Goal: Task Accomplishment & Management: Use online tool/utility

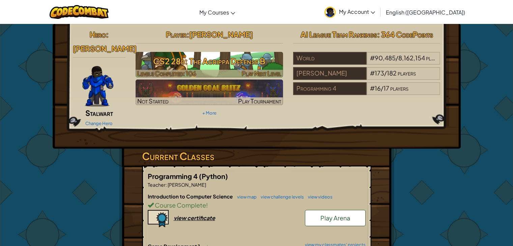
click at [216, 63] on h3 "CS2 28b: The Agrippa Defense B" at bounding box center [209, 61] width 147 height 15
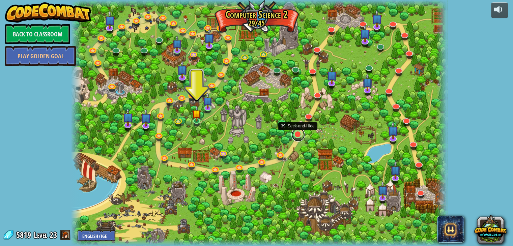
click at [296, 136] on link at bounding box center [297, 134] width 13 height 13
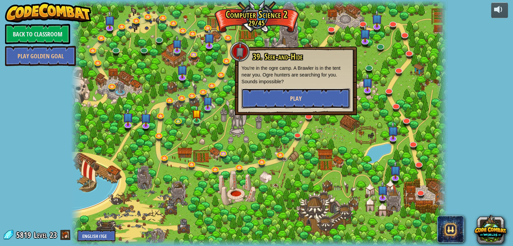
click at [276, 92] on button "Play" at bounding box center [295, 98] width 109 height 20
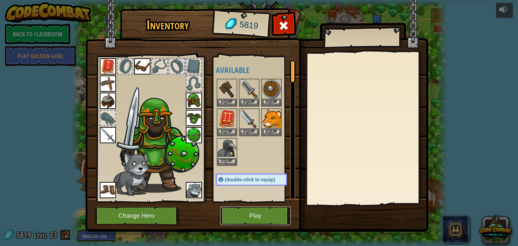
click at [251, 219] on button "Play" at bounding box center [255, 216] width 70 height 19
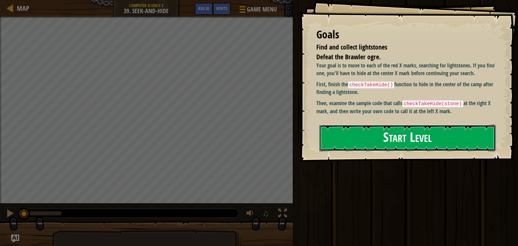
click at [415, 143] on button "Start Level" at bounding box center [407, 138] width 176 height 27
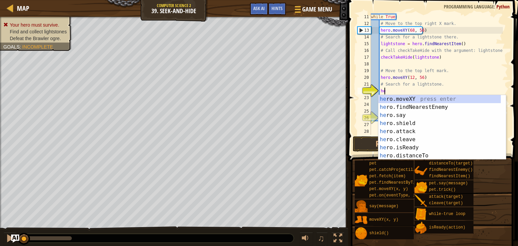
scroll to position [3, 1]
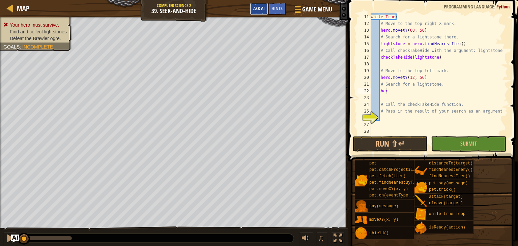
click at [255, 9] on span "Ask AI" at bounding box center [258, 8] width 11 height 6
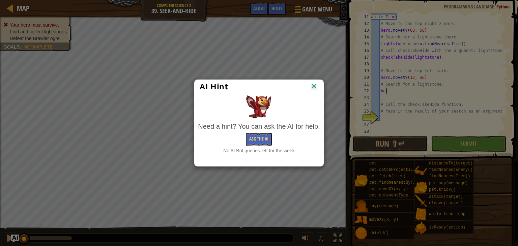
click at [312, 86] on img at bounding box center [313, 87] width 9 height 10
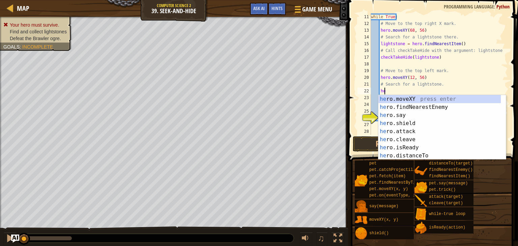
scroll to position [3, 0]
type textarea "h"
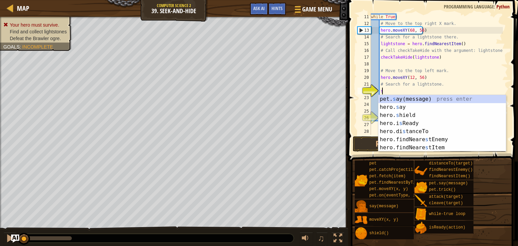
type textarea "se"
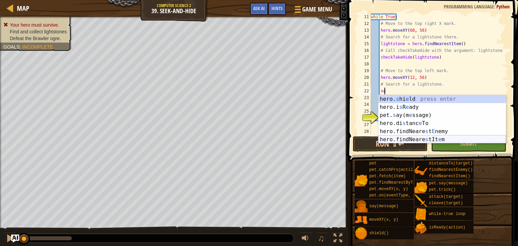
click at [409, 141] on div "hero. s hi e ld press enter hero.i s R e ady press enter pet. s ay(m e ssage) p…" at bounding box center [441, 127] width 127 height 65
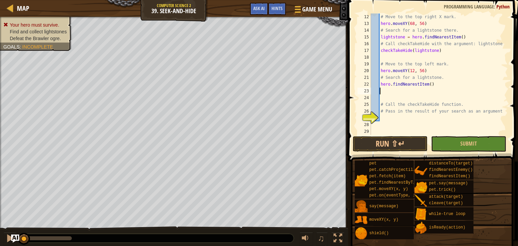
scroll to position [74, 0]
click at [393, 120] on div "# Move to the top right X mark. hero . moveXY ( 68 , 56 ) # Search for a lights…" at bounding box center [435, 80] width 133 height 135
click at [274, 11] on span "Hints" at bounding box center [276, 8] width 11 height 6
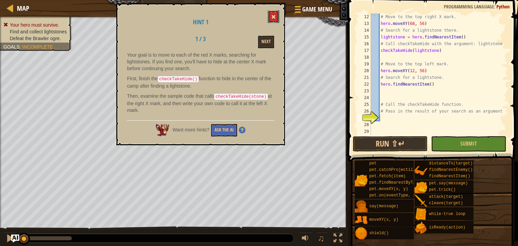
click at [276, 12] on button at bounding box center [273, 16] width 11 height 12
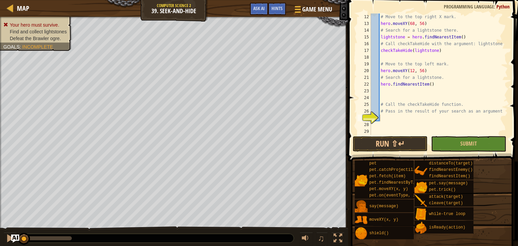
click at [438, 87] on div "# Move to the top right X mark. hero . moveXY ( 68 , 56 ) # Search for a lights…" at bounding box center [435, 80] width 133 height 135
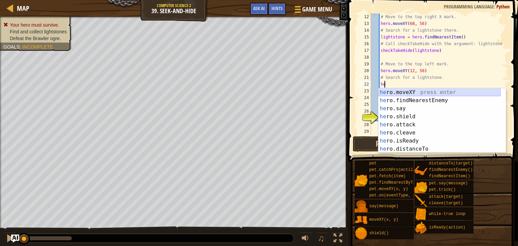
click at [435, 89] on div "he ro.moveXY press enter he ro.findNearestEnemy press enter he ro.say press ent…" at bounding box center [439, 128] width 122 height 81
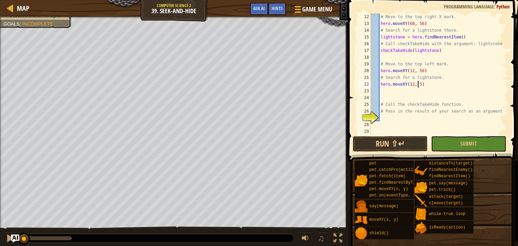
scroll to position [3, 4]
type textarea "hero.moveXY(12, 56)"
click at [415, 140] on button "Run ⇧↵" at bounding box center [390, 144] width 75 height 16
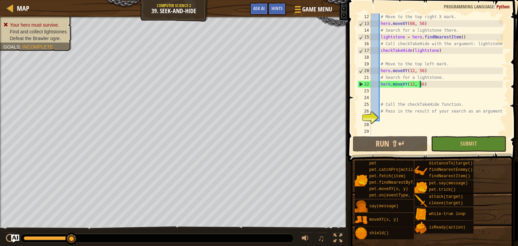
click at [390, 124] on div "# Move to the top right X mark. hero . moveXY ( 68 , 56 ) # Search for a lights…" at bounding box center [435, 80] width 133 height 135
click at [392, 121] on div "# Move to the top right X mark. hero . moveXY ( 68 , 56 ) # Search for a lights…" at bounding box center [435, 80] width 133 height 135
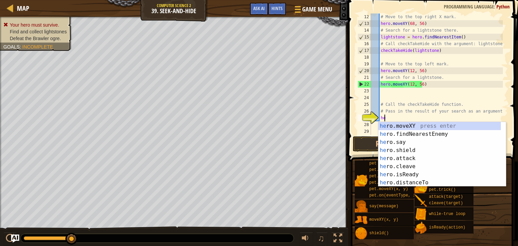
scroll to position [3, 1]
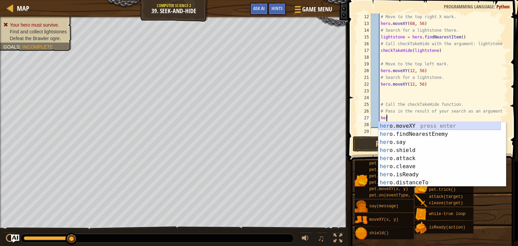
click at [419, 125] on div "her o.moveXY press enter her o.findNearestEnemy press enter her o.say press ent…" at bounding box center [439, 162] width 122 height 81
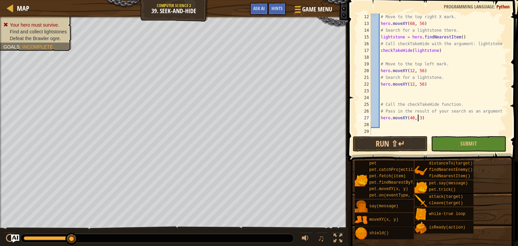
scroll to position [3, 4]
click at [440, 136] on button "Submit" at bounding box center [468, 144] width 75 height 16
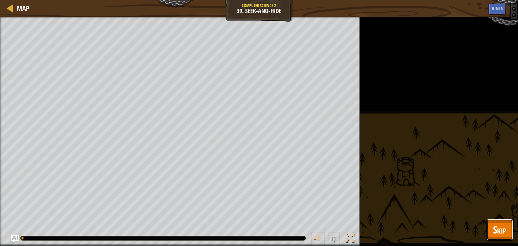
click at [490, 224] on button "Skip" at bounding box center [499, 230] width 27 height 22
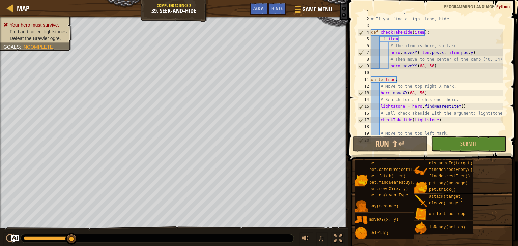
scroll to position [4, 0]
click at [419, 65] on div "# Gather 4 lightstones to defeat the Brawler. # If you find a lightstone, hide.…" at bounding box center [435, 76] width 133 height 135
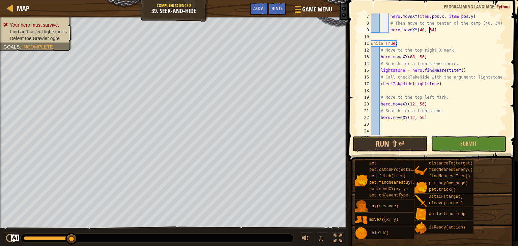
scroll to position [41, 0]
click at [427, 119] on div "hero . moveXY ( item . pos . x , item . pos . y ) # Then move to the center of …" at bounding box center [435, 80] width 133 height 135
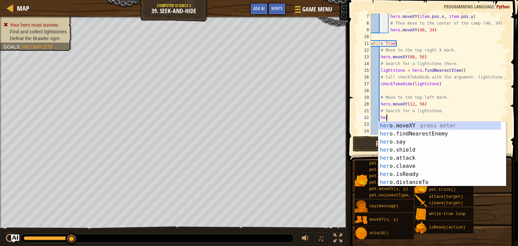
scroll to position [3, 0]
type textarea "h"
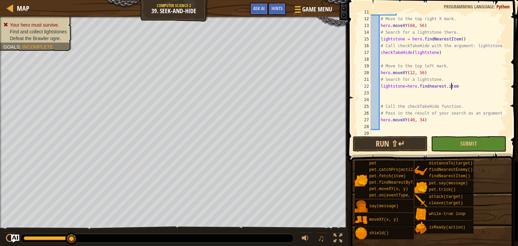
scroll to position [74, 0]
click at [460, 104] on div "# Move to the top right X mark. hero . moveXY ( 68 , 56 ) # Search for a lights…" at bounding box center [435, 80] width 133 height 135
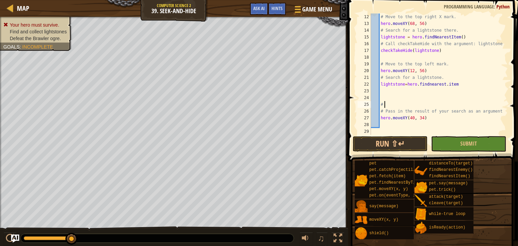
scroll to position [3, 0]
type textarea "#"
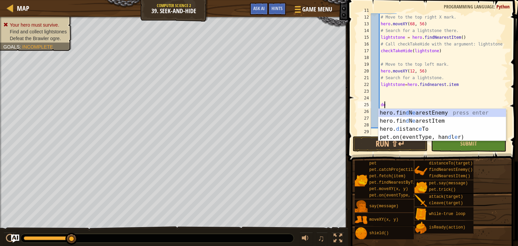
type textarea "d"
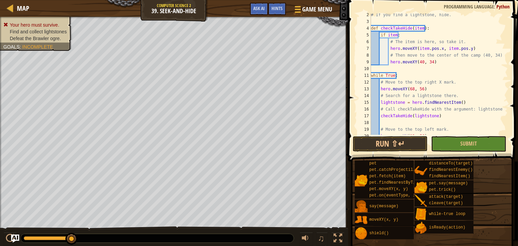
scroll to position [0, 0]
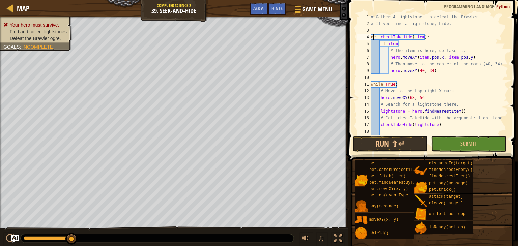
drag, startPoint x: 373, startPoint y: 35, endPoint x: 424, endPoint y: 36, distance: 51.9
drag, startPoint x: 424, startPoint y: 36, endPoint x: 379, endPoint y: 25, distance: 46.5
click at [379, 25] on div "# Gather 4 lightstones to defeat the Brawler. # If you find a lightstone, hide.…" at bounding box center [435, 80] width 133 height 135
type textarea "# If you find a lightstone, hide."
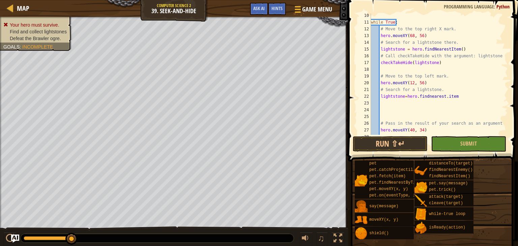
scroll to position [62, 0]
click at [388, 115] on div "while True : # Move to the top right X mark. hero . moveXY ( 68 , 56 ) # Search…" at bounding box center [435, 79] width 133 height 135
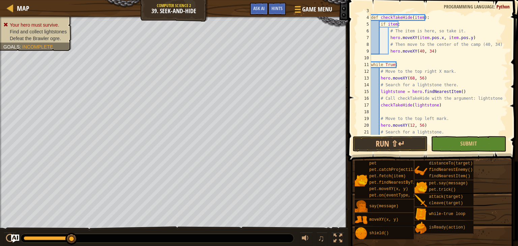
scroll to position [19, 0]
type textarea "e"
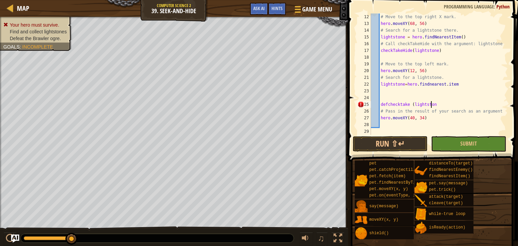
scroll to position [3, 5]
click at [386, 106] on div "# Move to the top right X mark. hero . moveXY ( 68 , 56 ) # Search for a lights…" at bounding box center [435, 80] width 133 height 135
click at [461, 138] on button "Submit" at bounding box center [468, 144] width 75 height 16
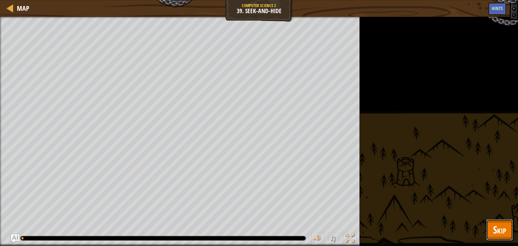
click at [491, 225] on button "Skip" at bounding box center [499, 230] width 27 height 22
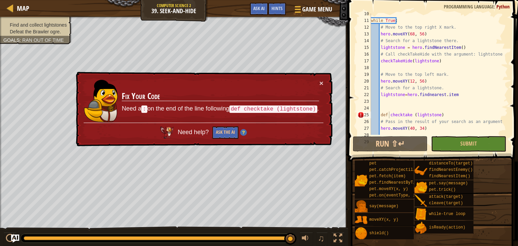
scroll to position [74, 0]
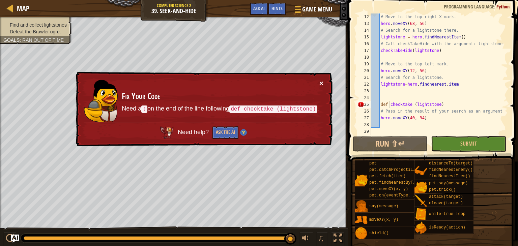
click at [321, 84] on button "×" at bounding box center [321, 83] width 4 height 7
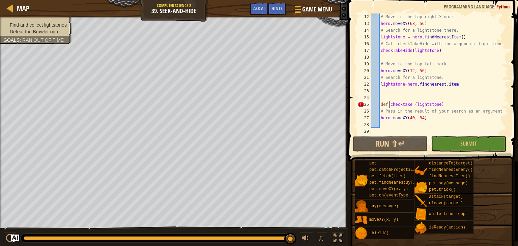
click at [409, 104] on div "# Move to the top right X mark. hero . moveXY ( 68 , 56 ) # Search for a lights…" at bounding box center [435, 80] width 133 height 135
click at [399, 141] on button "Run ⇧↵" at bounding box center [390, 144] width 75 height 16
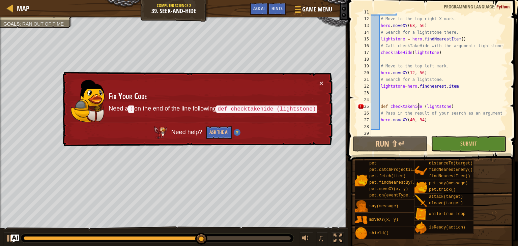
scroll to position [72, 0]
click at [417, 87] on div "while True : # Move to the top right X mark. hero . moveXY ( 68 , 56 ) # Search…" at bounding box center [435, 76] width 133 height 135
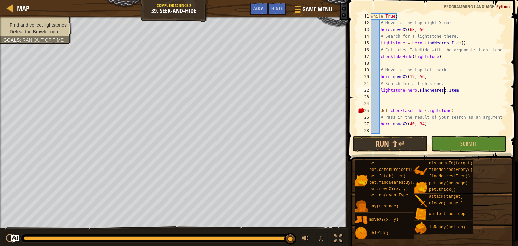
scroll to position [74, 0]
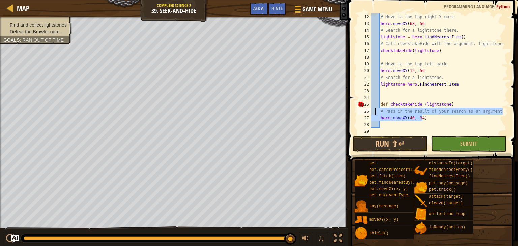
drag, startPoint x: 429, startPoint y: 118, endPoint x: 375, endPoint y: 110, distance: 54.2
click at [375, 110] on div "# Move to the top right X mark. hero . moveXY ( 68 , 56 ) # Search for a lights…" at bounding box center [435, 80] width 133 height 135
type textarea "# Pass in the result of your search as an argument. hero.moveXY(40, 34)"
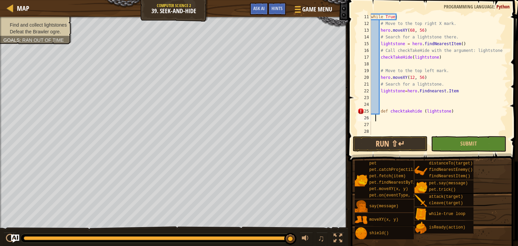
scroll to position [67, 0]
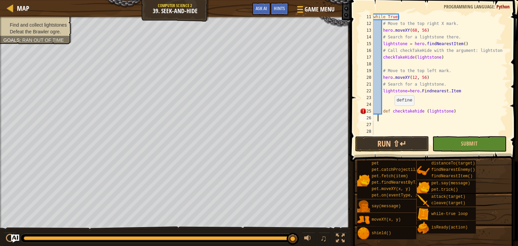
click at [391, 112] on div "while True : # Move to the top right X mark. hero . moveXY ( 68 , 56 ) # Search…" at bounding box center [437, 80] width 131 height 135
click at [413, 111] on div "while True : # Move to the top right X mark. hero . moveXY ( 68 , 56 ) # Search…" at bounding box center [437, 80] width 131 height 135
click at [444, 92] on div "while True : # Move to the top right X mark. hero . moveXY ( 68 , 56 ) # Search…" at bounding box center [437, 80] width 131 height 135
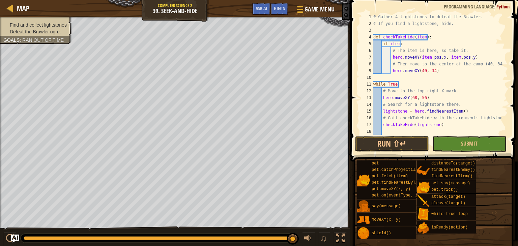
scroll to position [0, 0]
click at [400, 143] on button "Run ⇧↵" at bounding box center [392, 144] width 74 height 16
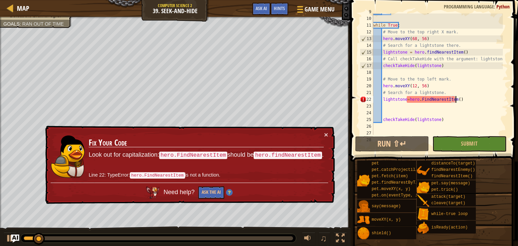
scroll to position [66, 0]
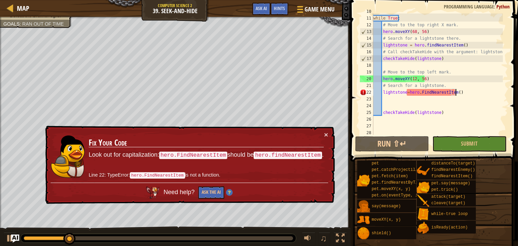
click at [419, 92] on div "while True : # Move to the top right X mark. hero . moveXY ( 68 , 56 ) # Search…" at bounding box center [437, 75] width 131 height 135
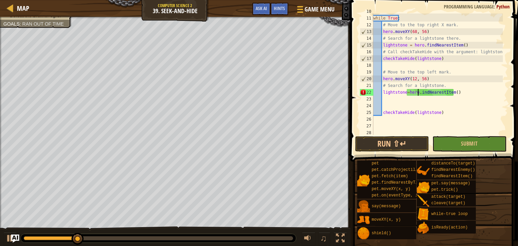
scroll to position [3, 4]
type textarea "lightstone=hero.findNearestItem()"
click at [404, 137] on button "Run ⇧↵" at bounding box center [392, 144] width 74 height 16
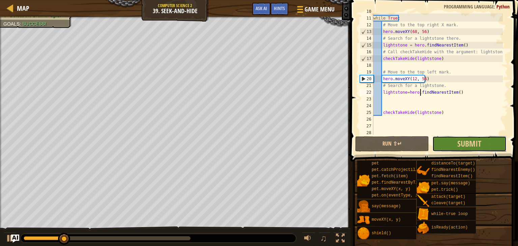
click at [445, 143] on button "Submit" at bounding box center [469, 144] width 74 height 16
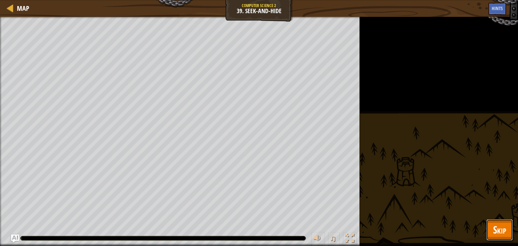
click at [501, 220] on button "Skip" at bounding box center [499, 230] width 27 height 22
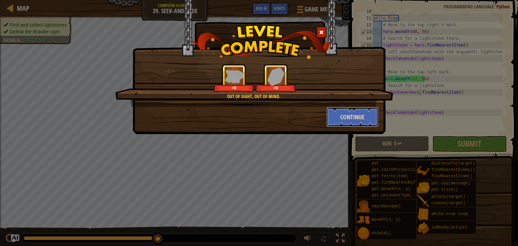
click at [343, 122] on button "Continue" at bounding box center [352, 117] width 52 height 20
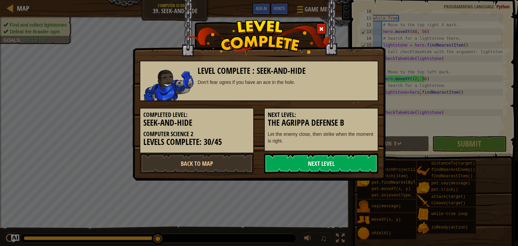
click at [374, 161] on link "Next Level" at bounding box center [321, 163] width 114 height 20
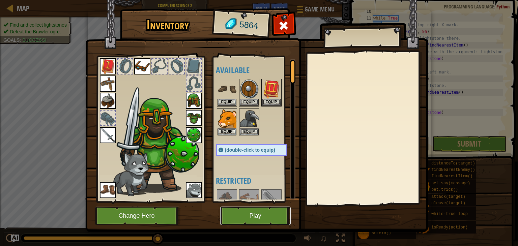
click at [264, 212] on button "Play" at bounding box center [255, 216] width 70 height 19
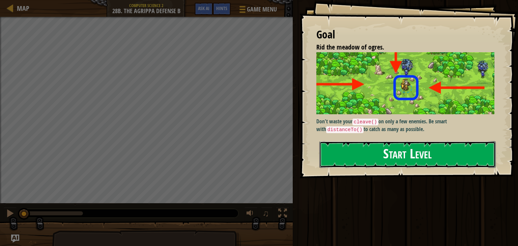
click at [366, 162] on button "Start Level" at bounding box center [407, 154] width 176 height 27
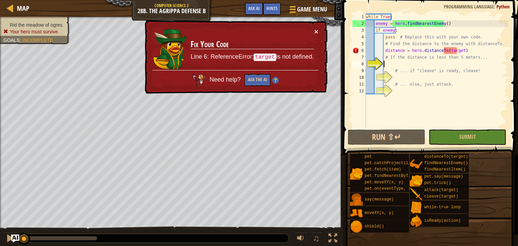
click at [317, 31] on button "×" at bounding box center [316, 31] width 4 height 7
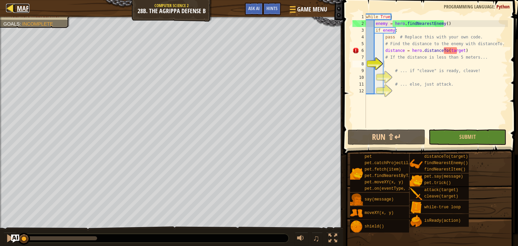
click at [19, 11] on span "Map" at bounding box center [23, 8] width 12 height 9
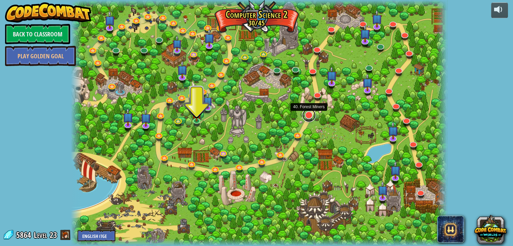
click at [308, 117] on link at bounding box center [308, 115] width 13 height 13
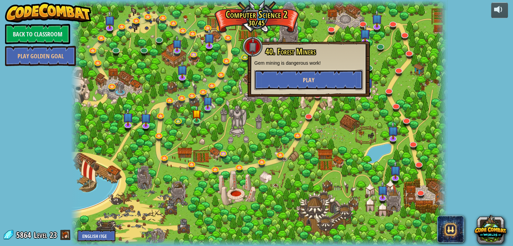
click at [305, 82] on span "Play" at bounding box center [308, 80] width 11 height 8
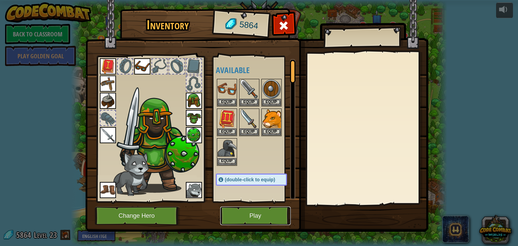
click at [251, 211] on button "Play" at bounding box center [255, 216] width 70 height 19
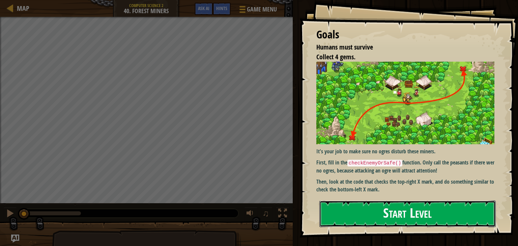
click at [383, 215] on button "Start Level" at bounding box center [407, 214] width 176 height 27
